Goal: Check status: Check status

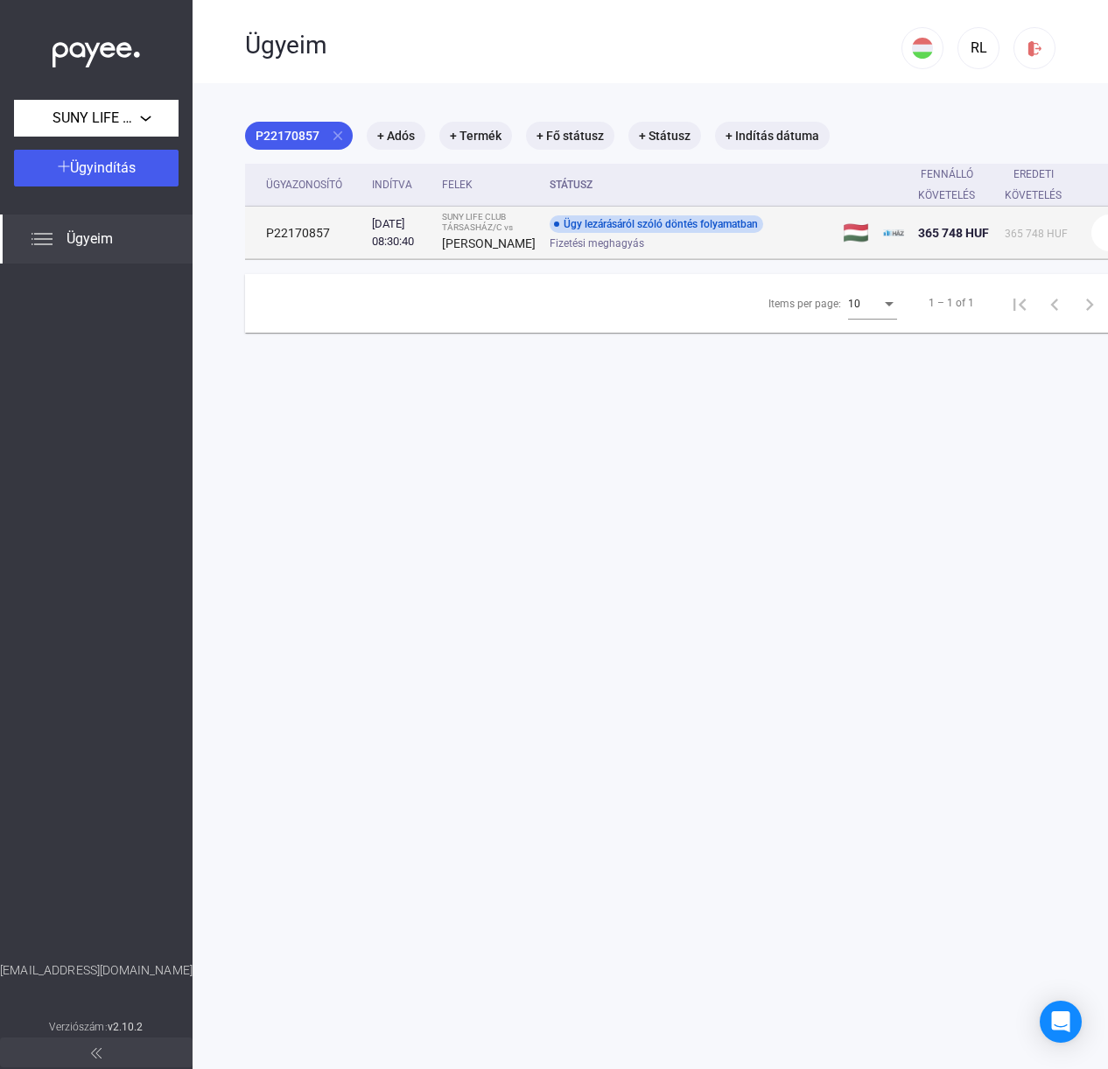
click at [607, 224] on td "Ügy lezárásáról szóló döntés folyamatban Fizetési meghagyás" at bounding box center [689, 233] width 293 height 53
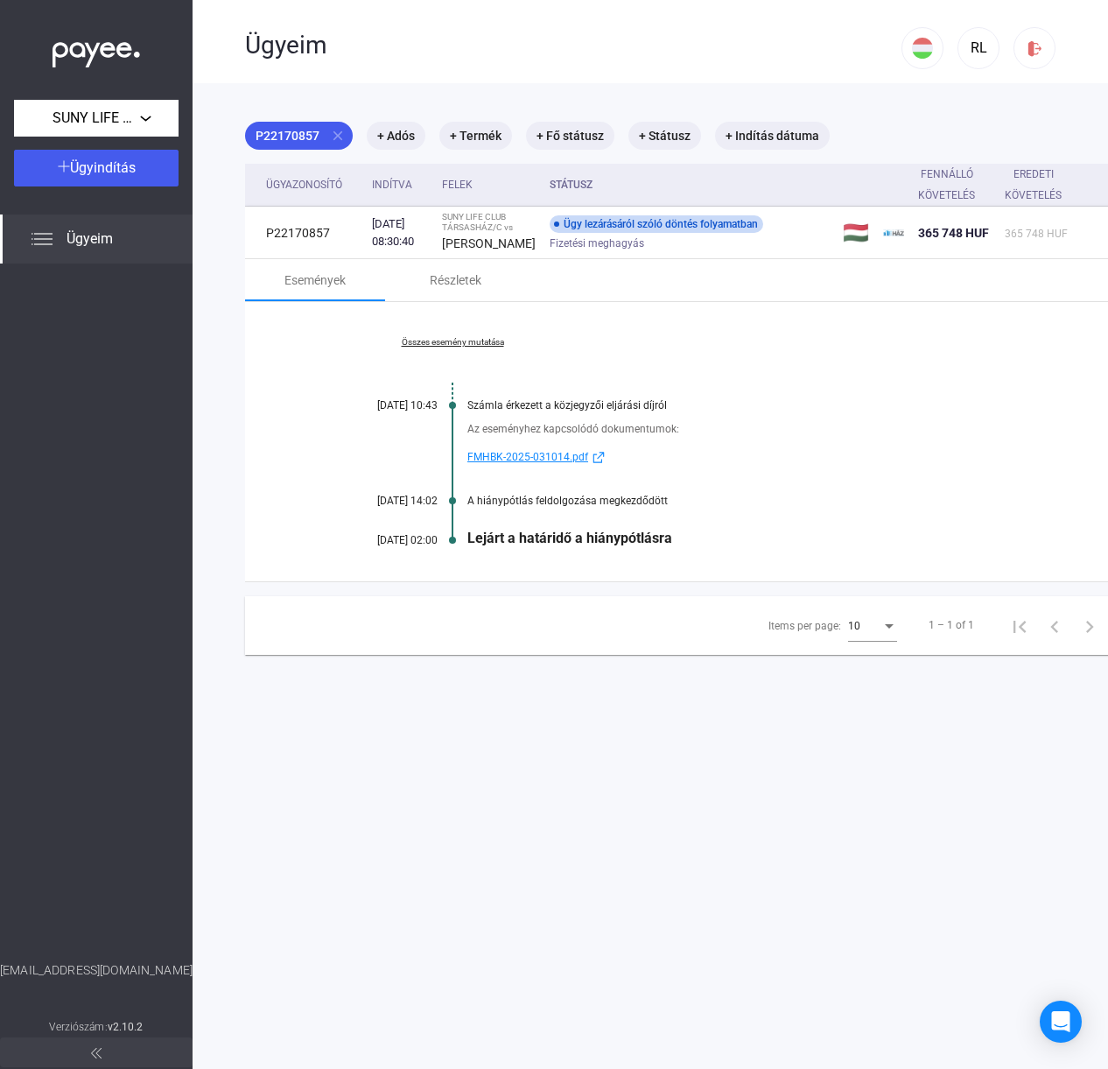
click at [564, 467] on span "FMHBK-2025-031014.pdf" at bounding box center [527, 456] width 121 height 21
click at [606, 507] on div "A hiánypótlás feldolgozása megkezdődött" at bounding box center [764, 501] width 594 height 12
click at [456, 347] on link "Összes esemény mutatása" at bounding box center [453, 342] width 240 height 11
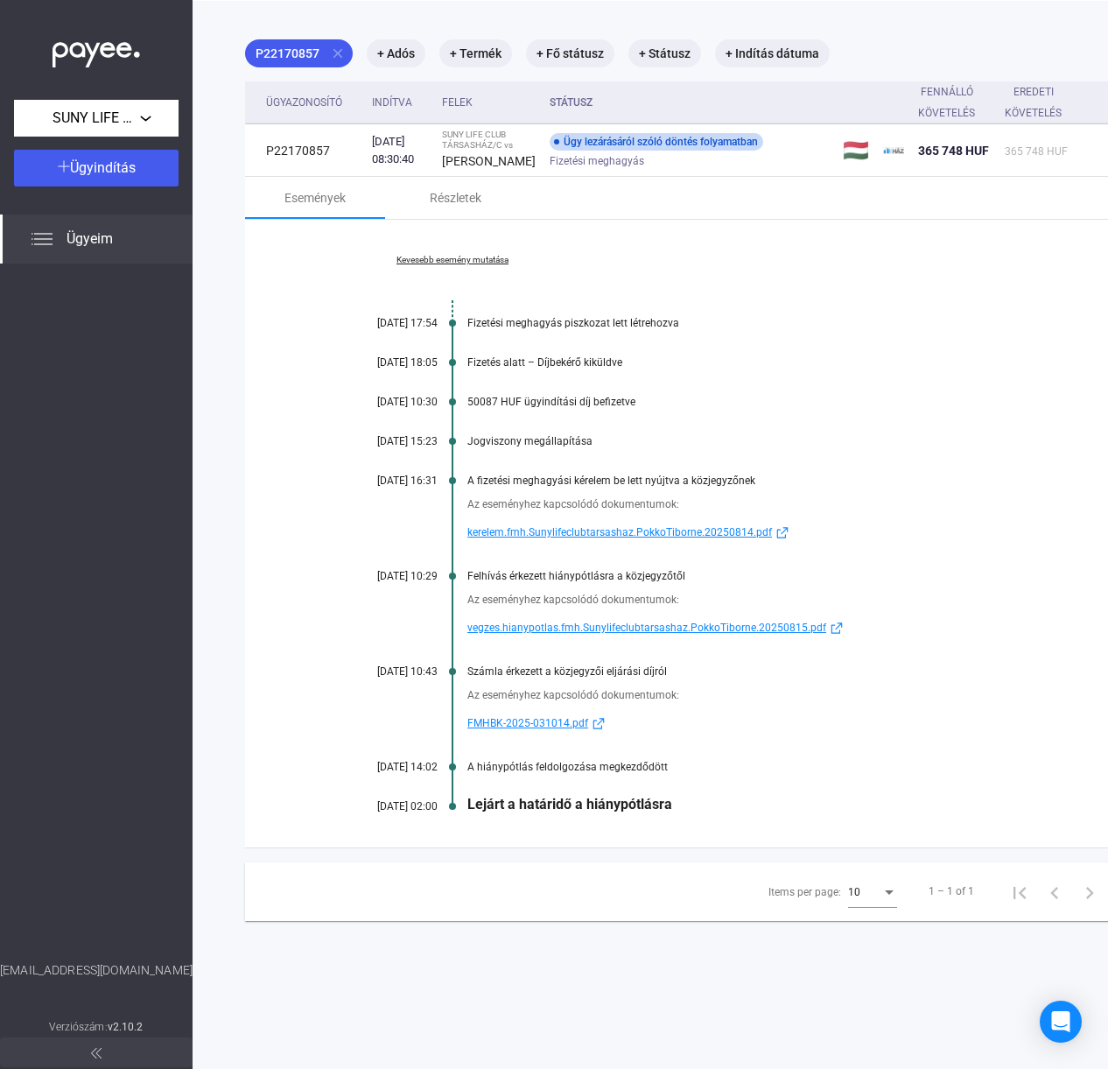
scroll to position [83, 0]
click at [669, 637] on span "vegzes.hianypotlas.fmh.Sunylifeclubtarsashaz.PokkoTiborne.20250815.pdf" at bounding box center [646, 626] width 359 height 21
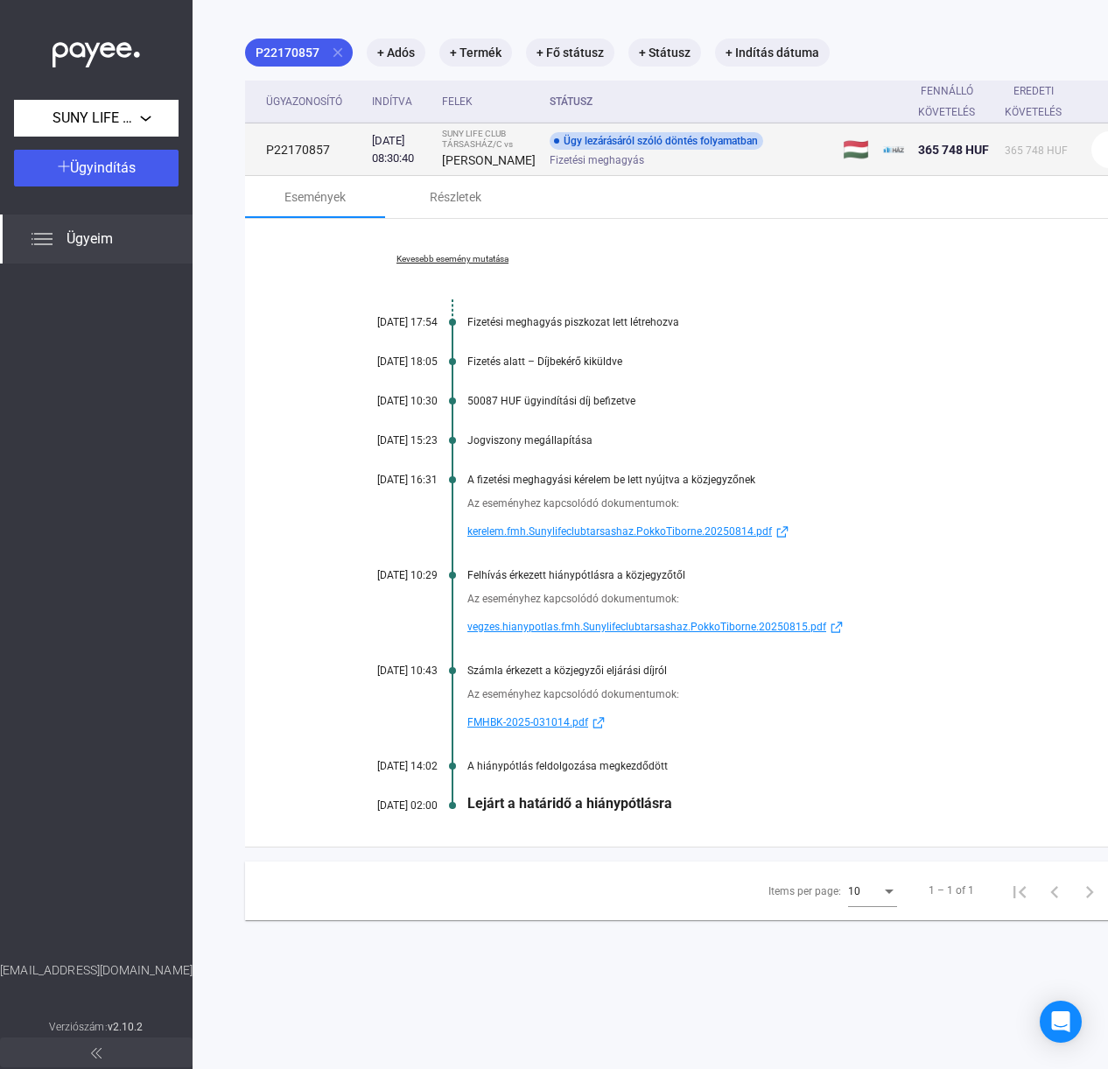
drag, startPoint x: 326, startPoint y: 162, endPoint x: 263, endPoint y: 160, distance: 63.0
click at [263, 160] on td "P22170857" at bounding box center [305, 149] width 120 height 53
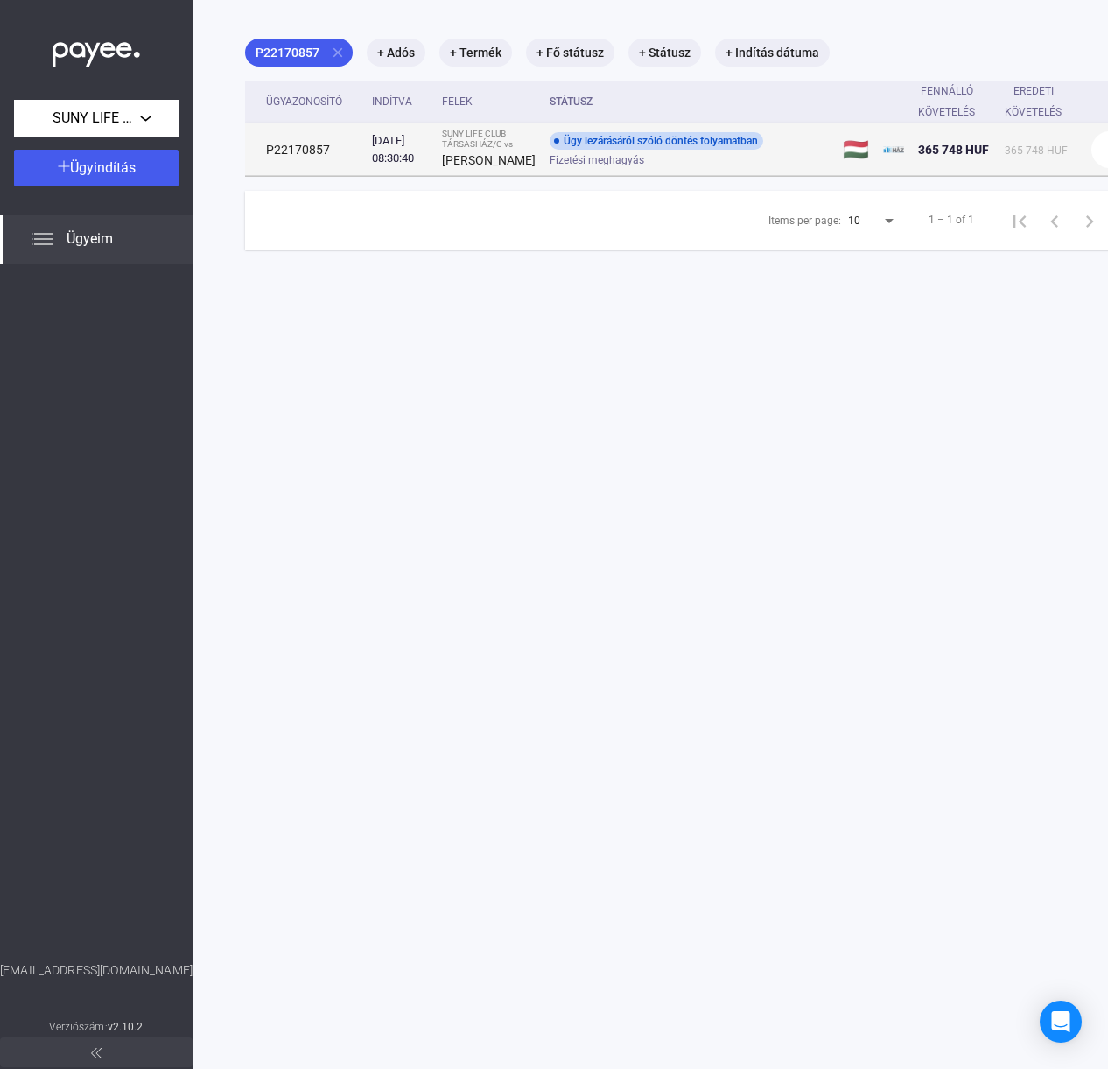
copy td "P22170857"
click at [712, 150] on div "Ügy lezárásáról szóló döntés folyamatban" at bounding box center [657, 141] width 214 height 18
